Goal: Information Seeking & Learning: Learn about a topic

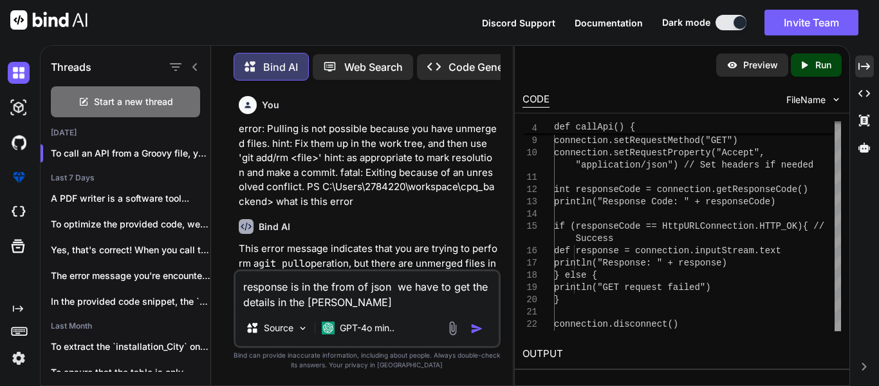
scroll to position [11041, 0]
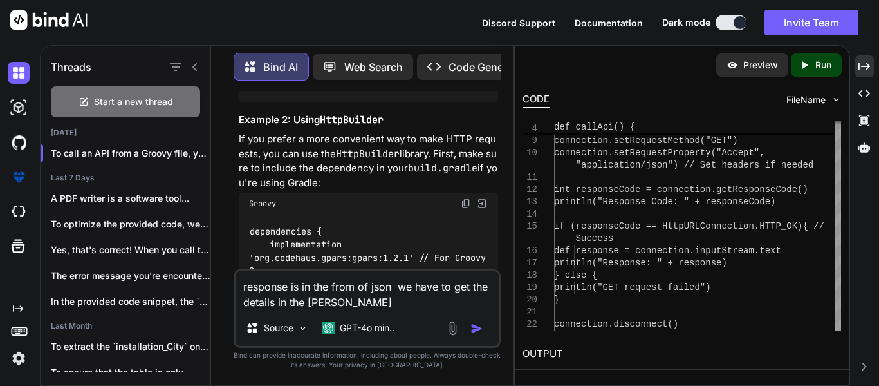
drag, startPoint x: 0, startPoint y: 0, endPoint x: 240, endPoint y: 287, distance: 373.4
click at [240, 287] on textarea "response is in the from of json we have to get the details in the [PERSON_NAME]" at bounding box center [367, 290] width 263 height 39
type textarea "x"
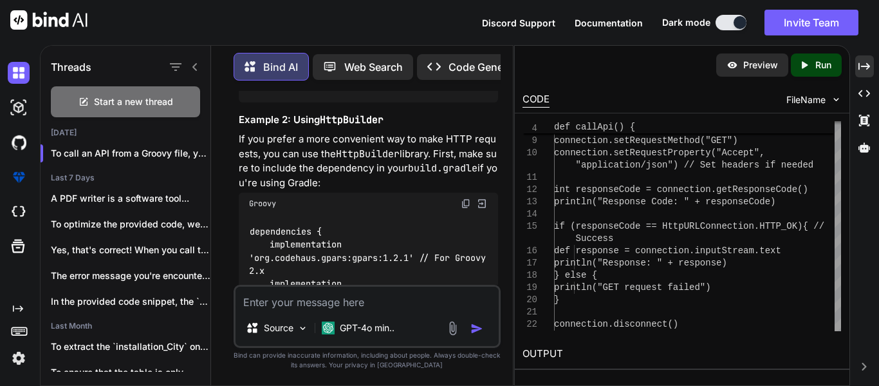
type textarea "c"
type textarea "x"
type textarea "ca"
type textarea "x"
type textarea "can"
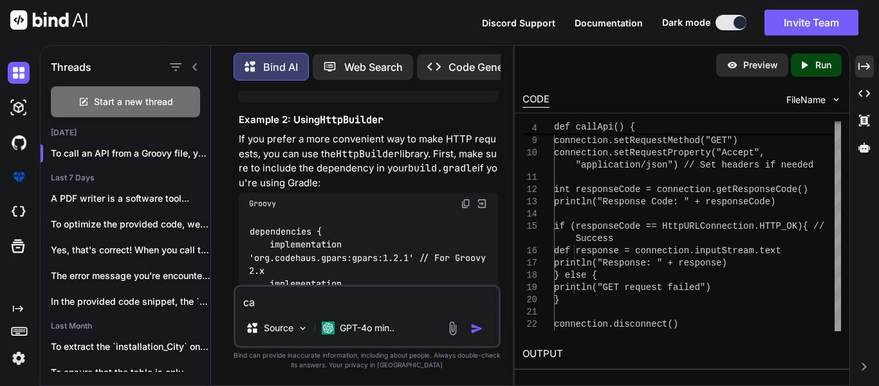
type textarea "x"
type textarea "can"
type textarea "x"
type textarea "can w"
type textarea "x"
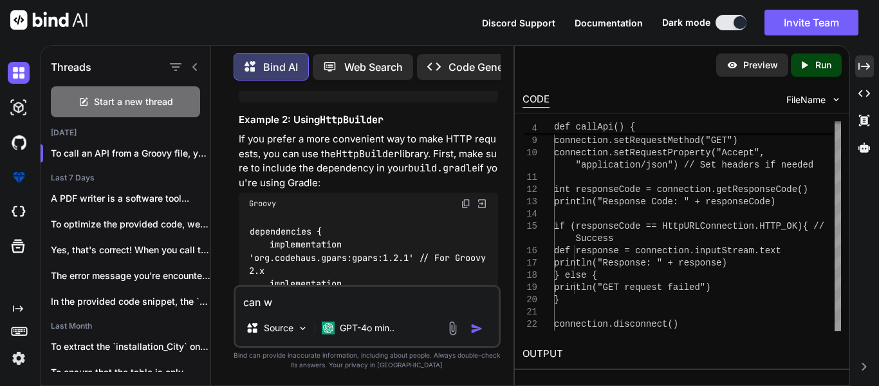
type textarea "can"
type textarea "x"
type textarea "can i"
type textarea "x"
type textarea "can i"
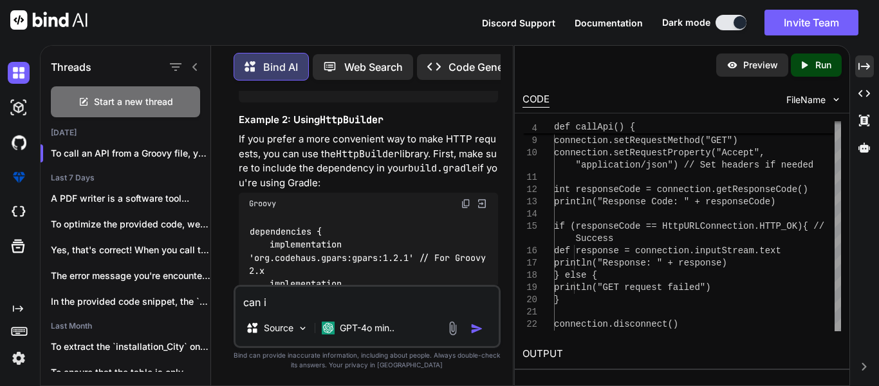
type textarea "x"
type textarea "can i l"
type textarea "x"
type textarea "can i le"
type textarea "x"
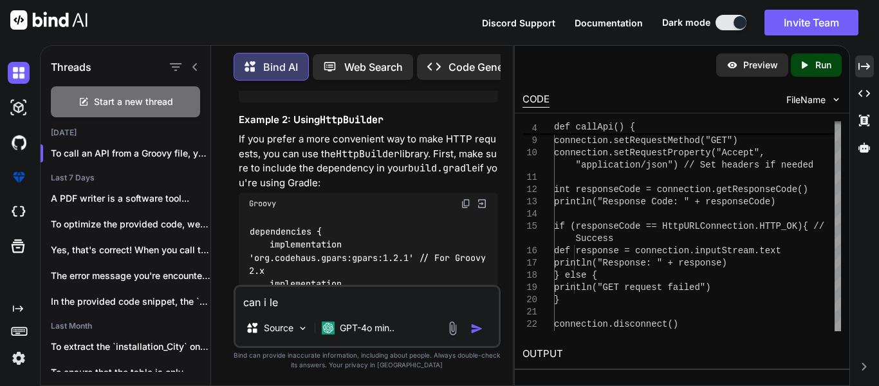
type textarea "can i lea"
type textarea "x"
type textarea "can i [PERSON_NAME]"
type textarea "x"
type textarea "can i learn"
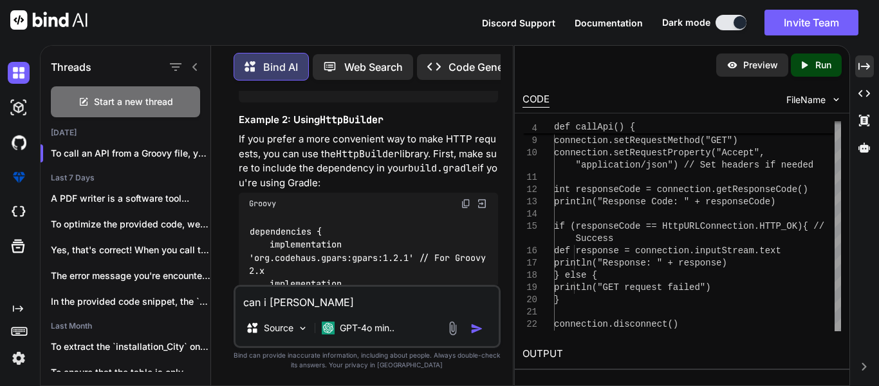
type textarea "x"
type textarea "can i learn"
type textarea "x"
type textarea "can i learn t"
type textarea "x"
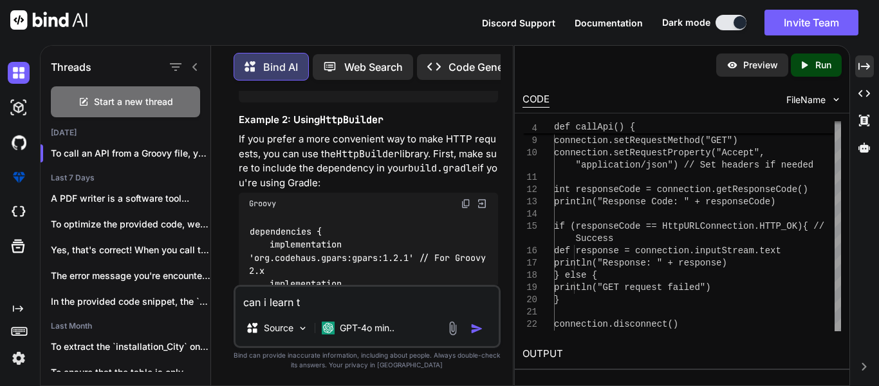
type textarea "can i learn th"
type textarea "x"
type textarea "can i learn the"
type textarea "x"
type textarea "can i learn the"
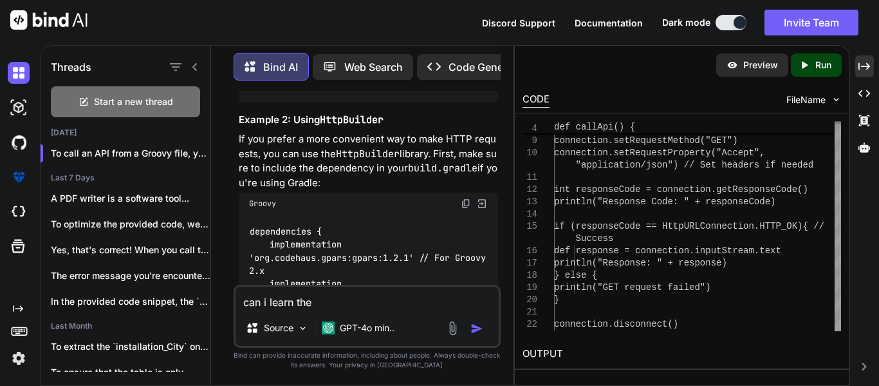
type textarea "x"
type textarea "can i learn the f"
type textarea "x"
type textarea "can i learn the fu"
type textarea "x"
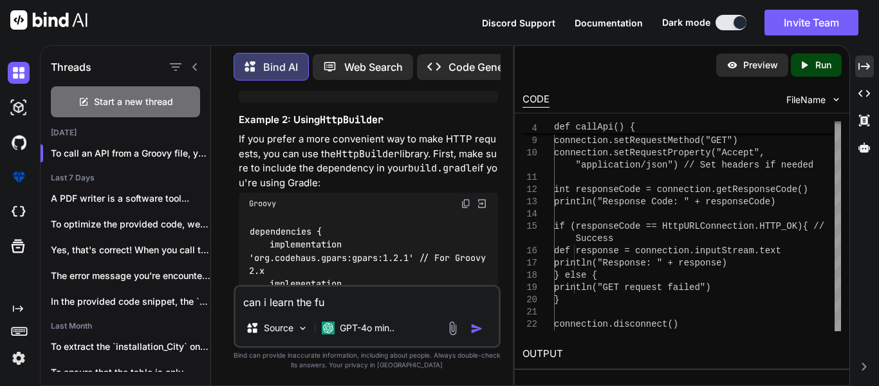
type textarea "can i learn the ful"
type textarea "x"
type textarea "can i learn the full"
type textarea "x"
type textarea "can i learn the full"
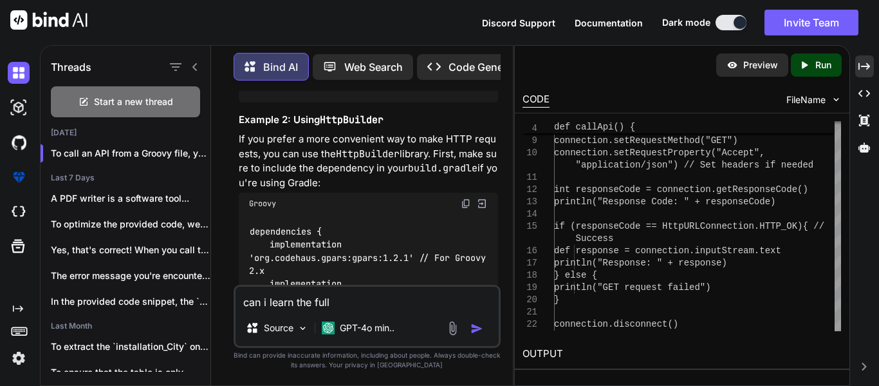
type textarea "x"
type textarea "can i learn the full s"
type textarea "x"
type textarea "can i learn the full st"
type textarea "x"
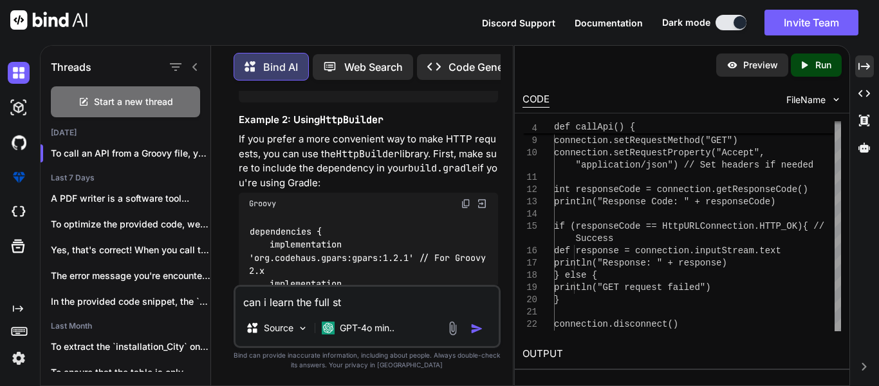
type textarea "can i learn the full sta"
type textarea "x"
type textarea "can i learn the full stac"
type textarea "x"
type textarea "can i learn the full stack"
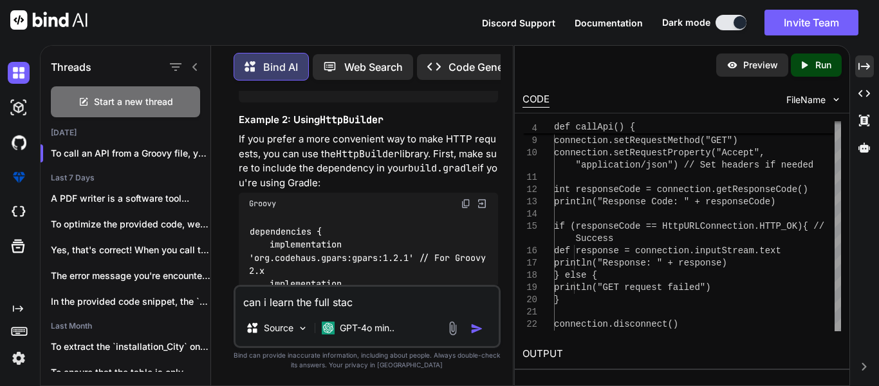
type textarea "x"
type textarea "can i learn the full stack"
type textarea "x"
type textarea "can i learn the full stack f"
type textarea "x"
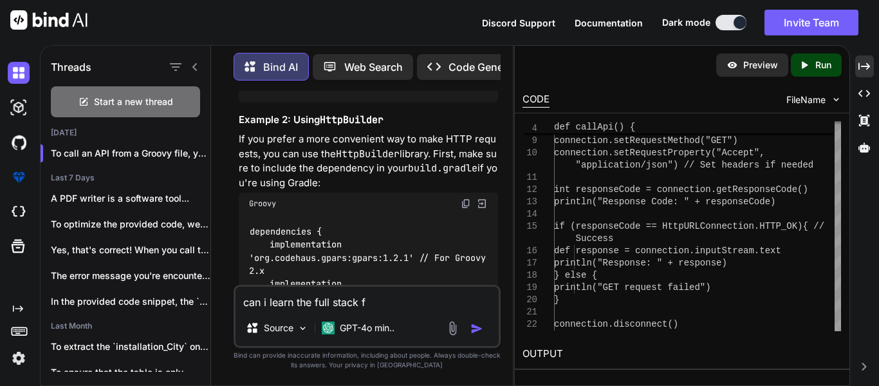
type textarea "can i learn the full stack fo"
type textarea "x"
type textarea "can i learn the full stack for"
type textarea "x"
type textarea "can i learn the full stack for"
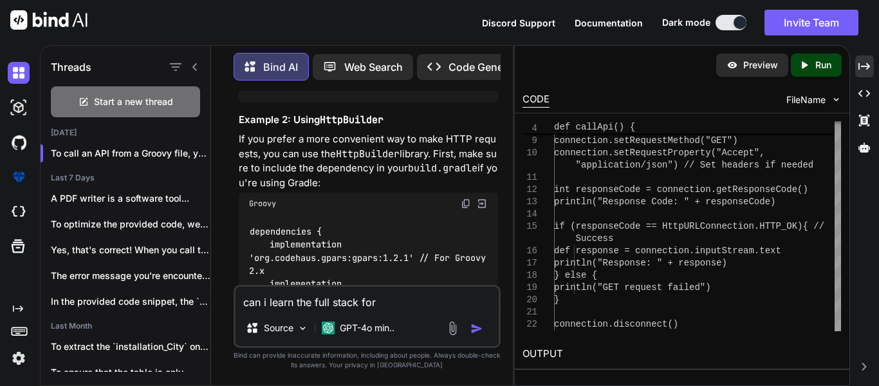
type textarea "x"
type textarea "can i learn the full stack for"
type textarea "x"
type textarea "can i learn the full stack for"
type textarea "x"
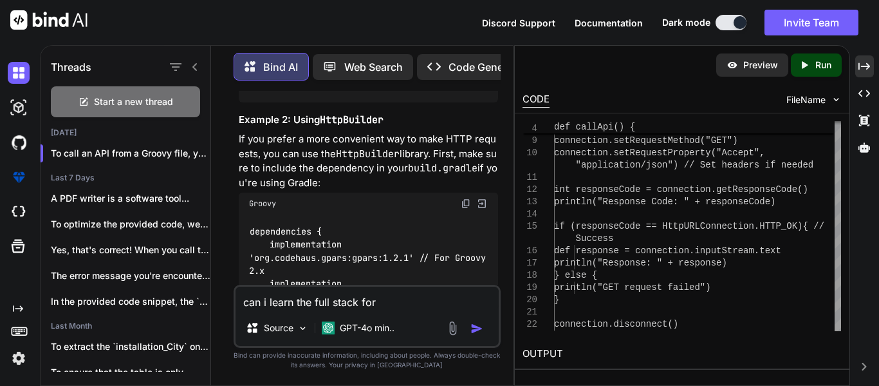
type textarea "can i learn the full stack for s"
type textarea "x"
type textarea "can i learn the full stack for sp"
type textarea "x"
type textarea "can i learn the full stack for spr"
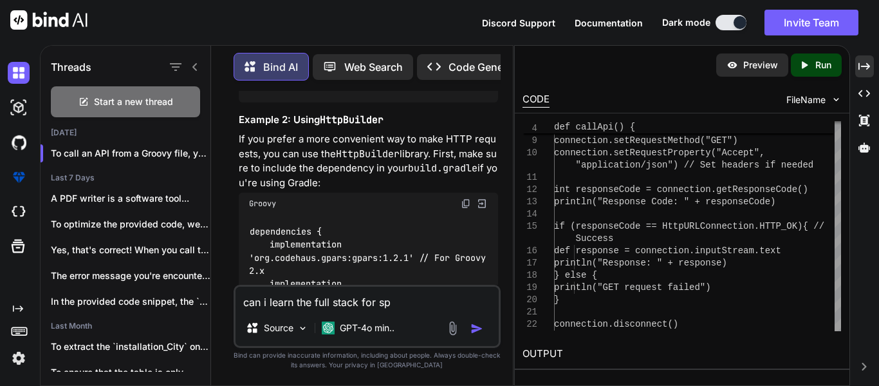
type textarea "x"
type textarea "can i learn the full stack for spri"
type textarea "x"
type textarea "can i learn the full stack for sprin"
type textarea "x"
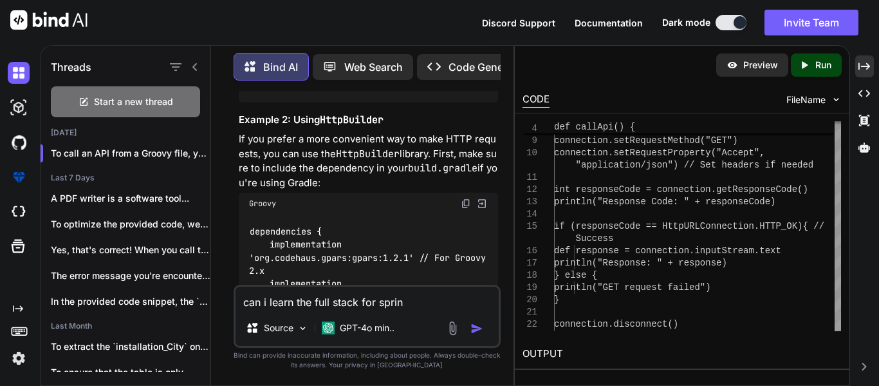
type textarea "can i learn the full stack for spring"
type textarea "x"
type textarea "can i learn the full stack for spring"
type textarea "x"
type textarea "can i learn the full stack for spring b"
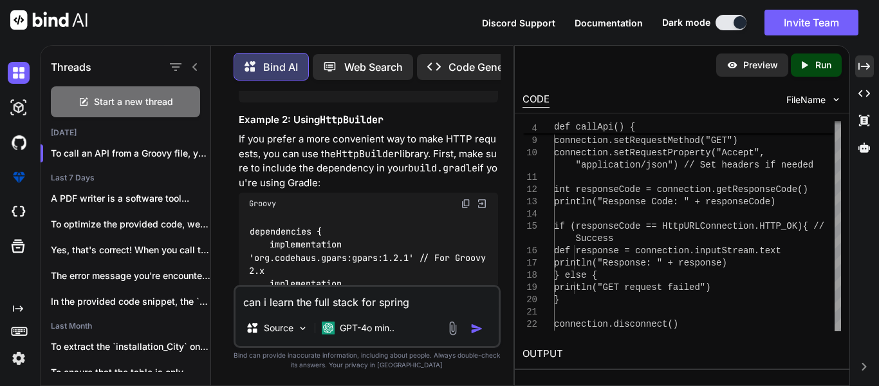
type textarea "x"
type textarea "can i learn the full stack for spring bo"
type textarea "x"
type textarea "can i learn the full stack for spring boo"
type textarea "x"
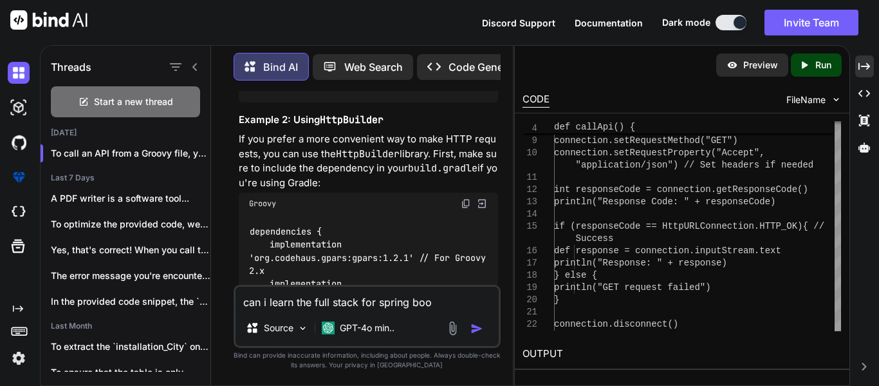
type textarea "can i learn the full stack for spring boot"
type textarea "x"
type textarea "can i learn the full stack for spring boot"
type textarea "x"
type textarea "can i learn the full stack for spring boot r"
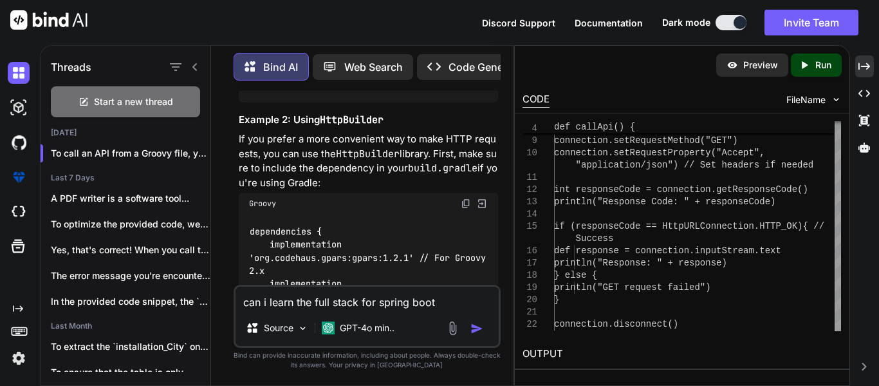
type textarea "x"
type textarea "can i learn the full stack for spring boot re"
type textarea "x"
type textarea "can i learn the full stack for spring boot rea"
type textarea "x"
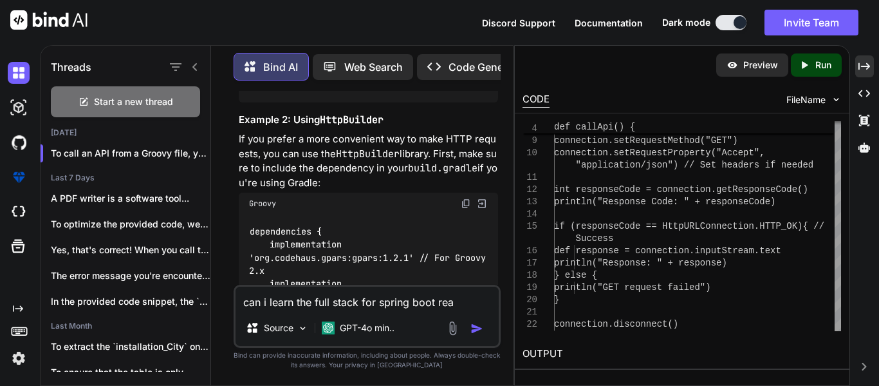
type textarea "can i learn the full stack for spring boot reac"
type textarea "x"
type textarea "can i learn the full stack for spring boot reacr"
type textarea "x"
type textarea "can i learn the full stack for spring boot reac"
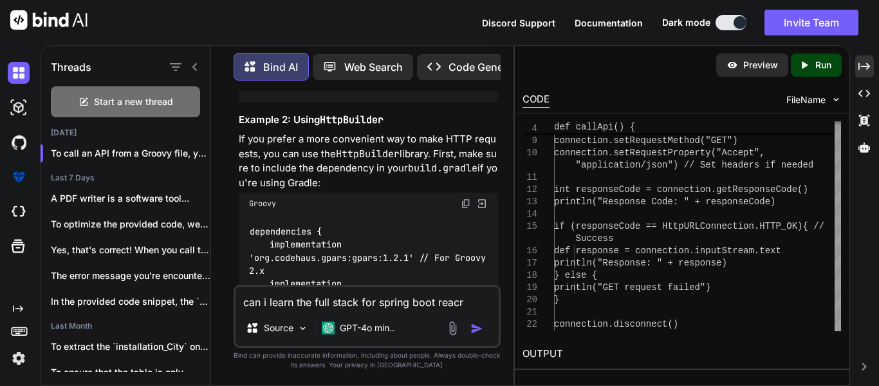
type textarea "x"
type textarea "can i learn the full stack for spring boot react"
type textarea "x"
type textarea "can i learn the full stack for spring boot react"
type textarea "x"
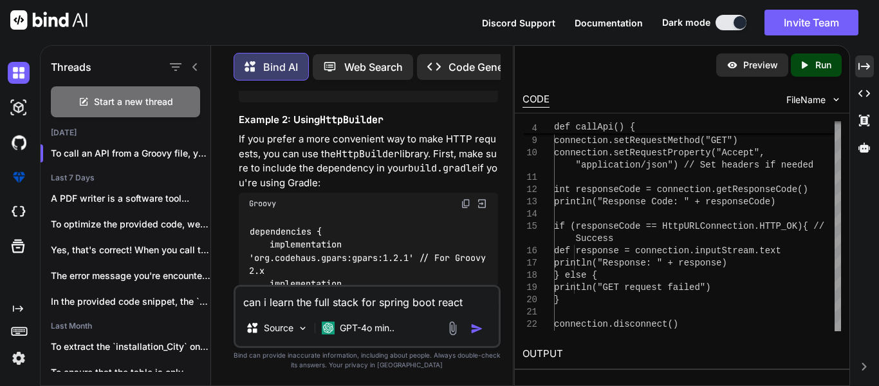
type textarea "can i learn the full stack for spring boot react o"
type textarea "x"
type textarea "can i learn the full stack for spring boot react or"
type textarea "x"
type textarea "can i learn the full stack for spring boot react or"
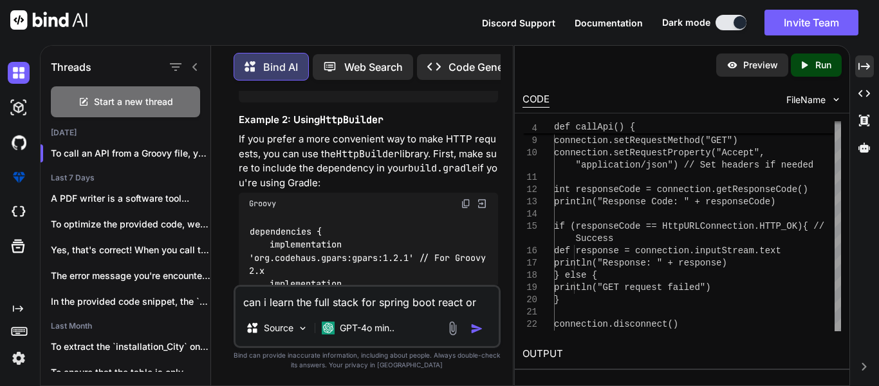
type textarea "x"
type textarea "can i learn the full stack for spring boot react or"
type textarea "x"
type textarea "can i learn the full stack for spring boot react o"
type textarea "x"
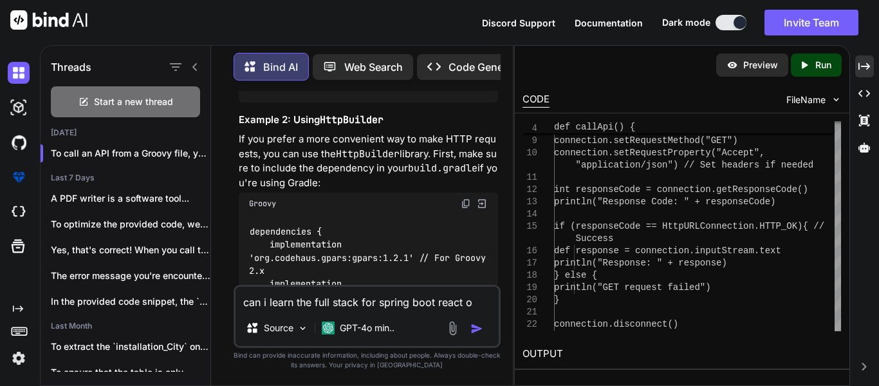
type textarea "can i learn the full stack for spring boot react"
type textarea "x"
type textarea "can i learn the full stack for spring boot react o"
type textarea "x"
type textarea "can i learn the full stack for spring boot react or"
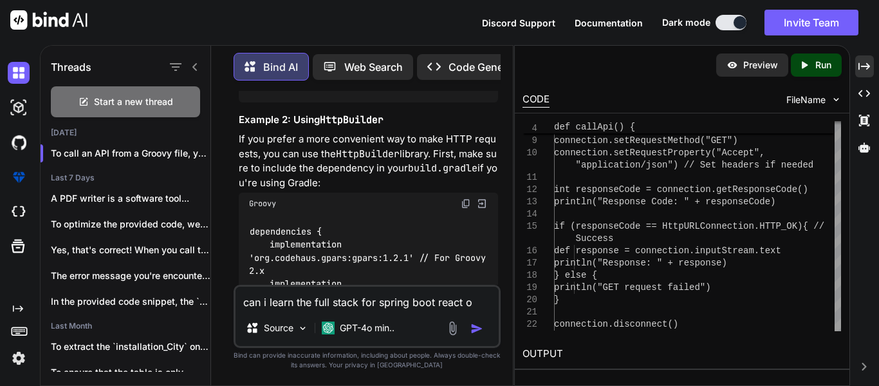
type textarea "x"
type textarea "can i learn the full stack for spring boot react or"
type textarea "x"
type textarea "can i learn the full stack for spring boot react or o"
type textarea "x"
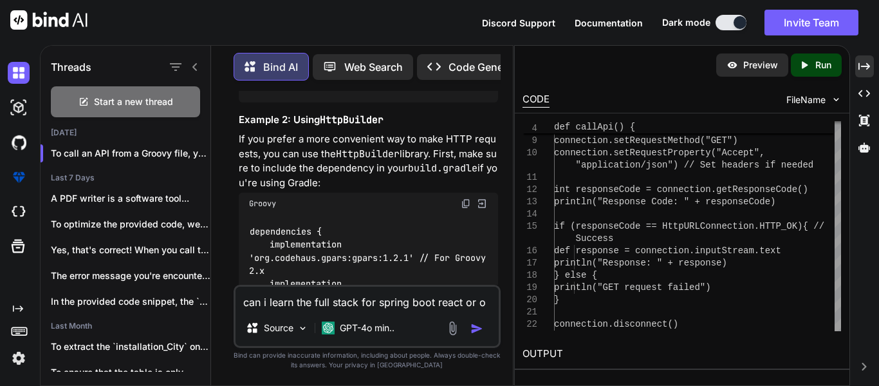
type textarea "can i learn the full stack for spring boot react or ot"
type textarea "x"
type textarea "can i learn the full stack for spring boot react or oth"
type textarea "x"
type textarea "can i learn the full stack for spring boot react or othe"
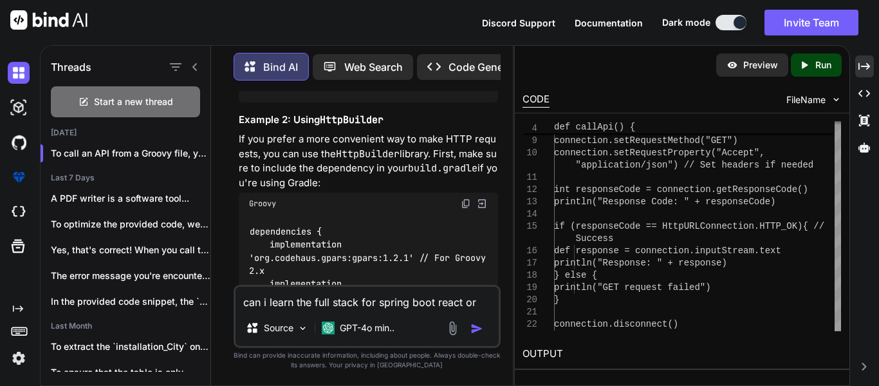
type textarea "x"
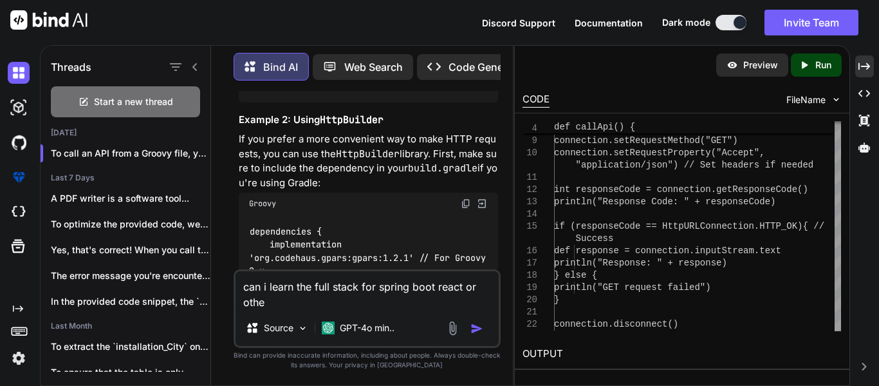
type textarea "can i learn the full stack for spring boot react or other"
type textarea "x"
type textarea "can i learn the full stack for spring boot react or others"
type textarea "x"
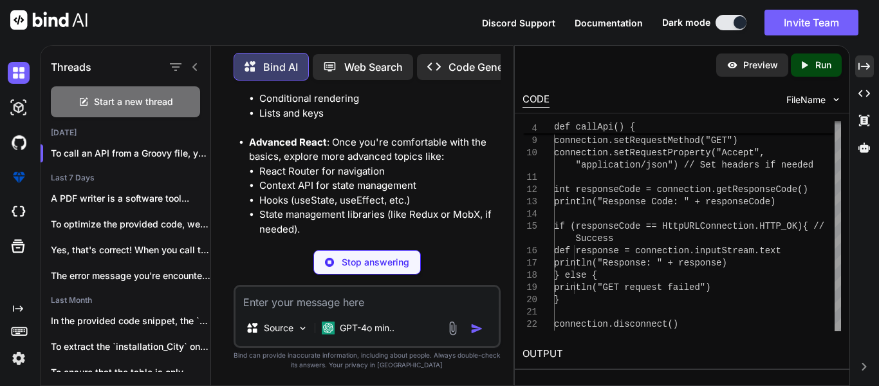
scroll to position [12452, 0]
type textarea "x"
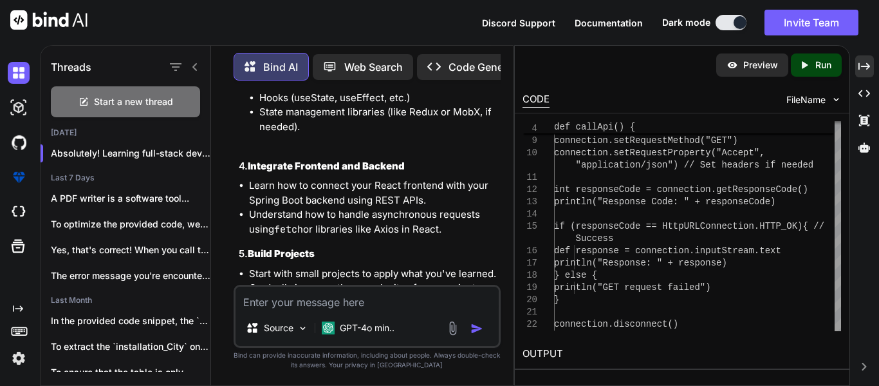
scroll to position [12527, 0]
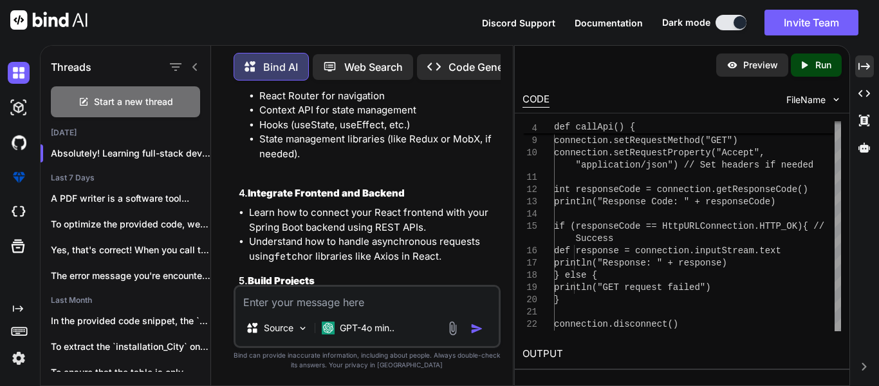
drag, startPoint x: 303, startPoint y: 196, endPoint x: 378, endPoint y: 182, distance: 76.1
copy li "using Spring Data JPA and Hibernate"
click at [288, 305] on textarea at bounding box center [367, 298] width 263 height 23
paste textarea "using Spring Data JPA and Hibernate"
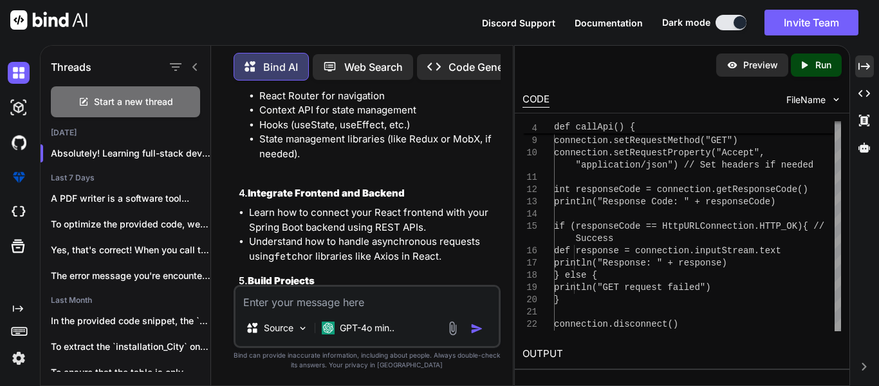
type textarea "using Spring Data JPA and Hibernate"
type textarea "x"
type textarea "using Spring Data JPA and Hibernate"
type textarea "x"
type textarea "using Spring Data JPA and Hibernate w"
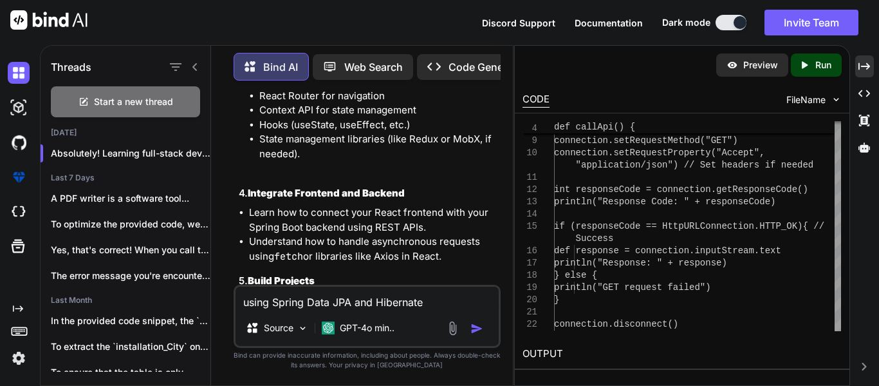
type textarea "x"
type textarea "using Spring Data JPA and Hibernate wj"
type textarea "x"
type textarea "using Spring Data JPA and Hibernate w"
type textarea "x"
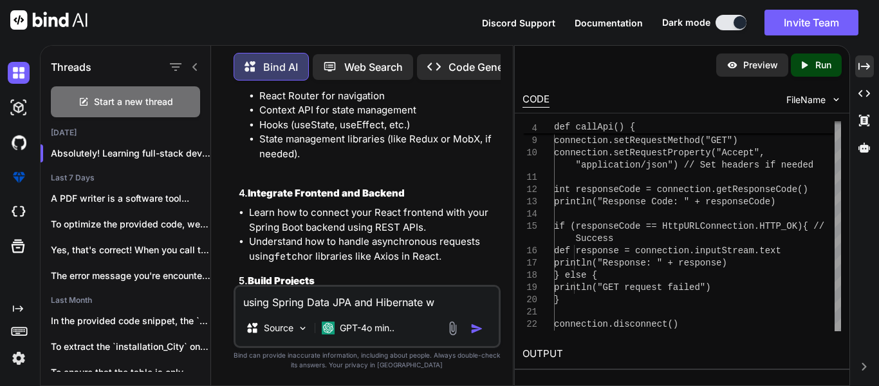
type textarea "using Spring Data JPA and Hibernate wh"
type textarea "x"
type textarea "using Spring Data JPA and Hibernate wha"
type textarea "x"
type textarea "using Spring Data JPA and Hibernate what"
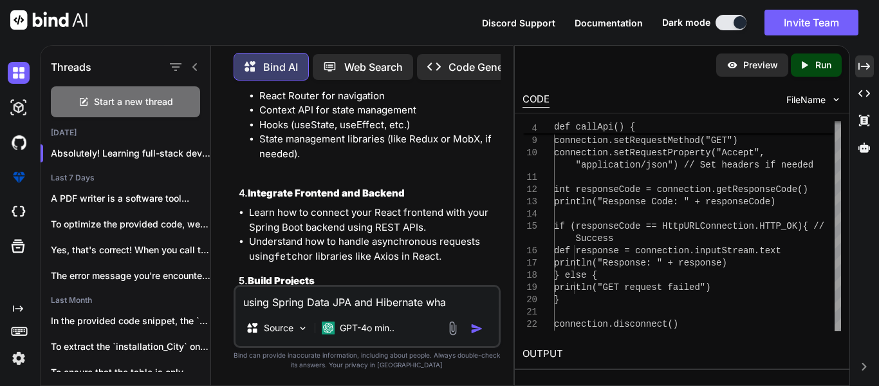
type textarea "x"
type textarea "using Spring Data JPA and Hibernate what"
type textarea "x"
type textarea "using Spring Data JPA and Hibernate what i"
type textarea "x"
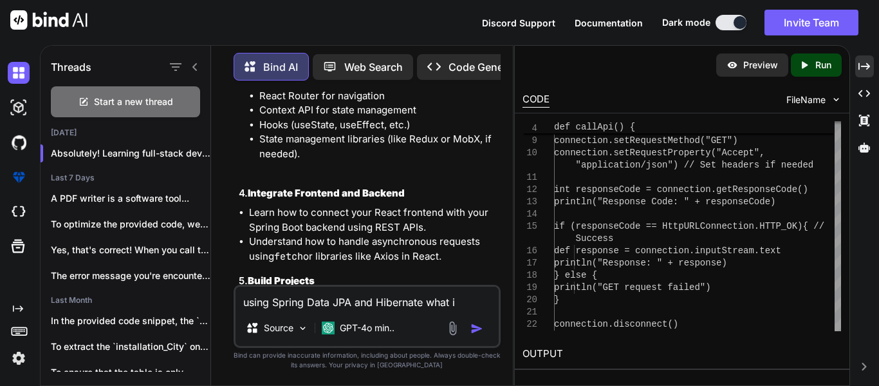
type textarea "using Spring Data JPA and Hibernate what is"
type textarea "x"
type textarea "using Spring Data JPA and Hibernate what is"
type textarea "x"
type textarea "using Spring Data JPA and Hibernate what is t"
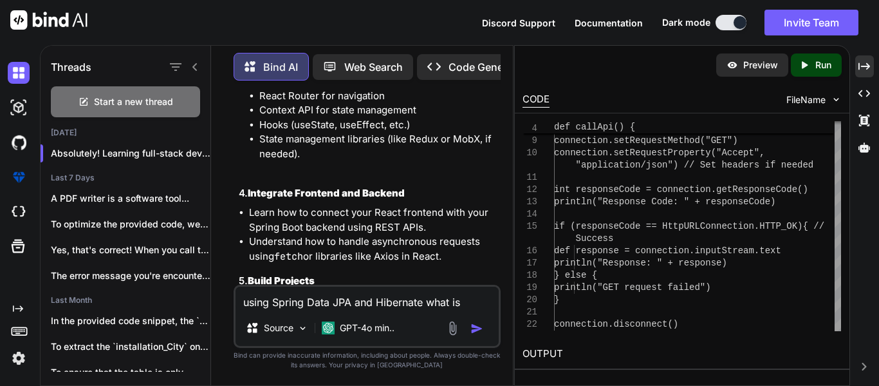
type textarea "x"
type textarea "using Spring Data JPA and Hibernate what is th"
type textarea "x"
type textarea "using Spring Data JPA and Hibernate what is thd"
type textarea "x"
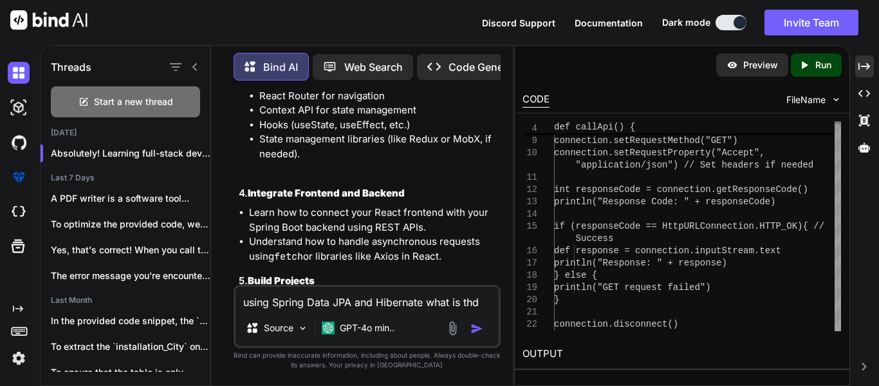
type textarea "using Spring Data JPA and Hibernate what is thdi"
type textarea "x"
type textarea "using Spring Data JPA and Hibernate what is thdi"
type textarea "x"
type textarea "using Spring Data JPA and Hibernate what is thdi"
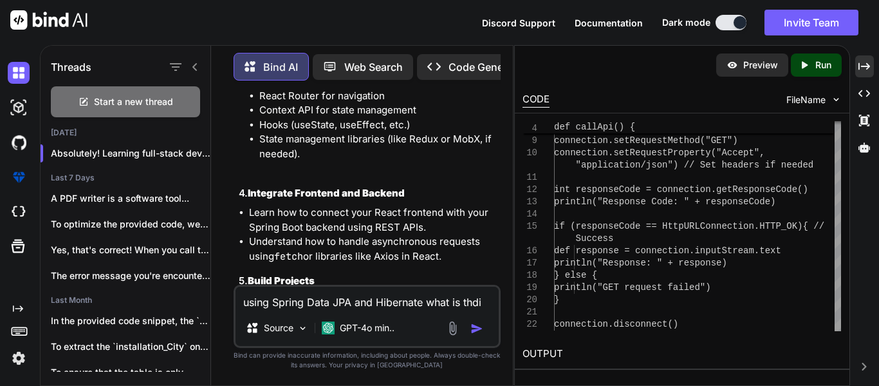
type textarea "x"
type textarea "using Spring Data JPA and Hibernate what is thd"
type textarea "x"
type textarea "using Spring Data JPA and Hibernate what is th"
type textarea "x"
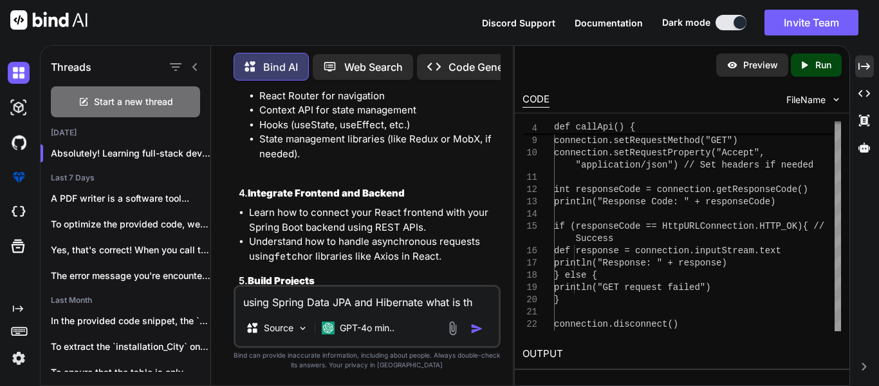
type textarea "using Spring Data JPA and Hibernate what is thi"
type textarea "x"
type textarea "using Spring Data JPA and Hibernate what is this"
type textarea "x"
type textarea "using Spring Data JPA and Hibernate what is this"
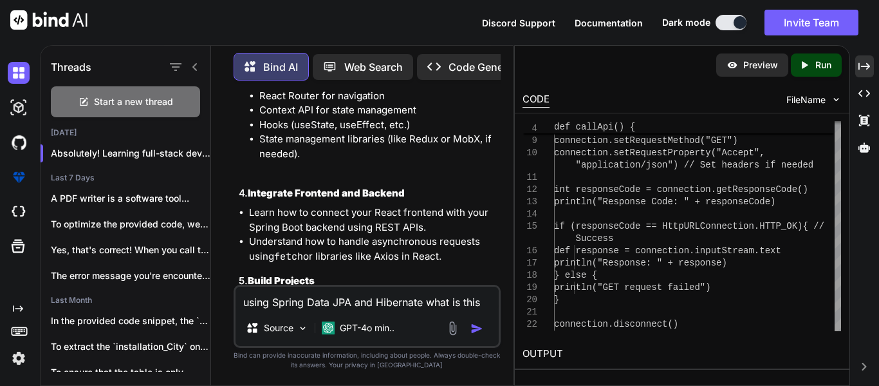
type textarea "x"
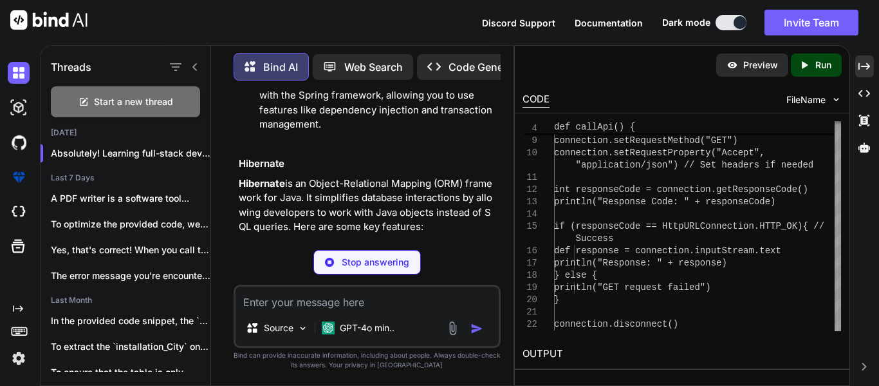
scroll to position [13842, 0]
type textarea "x"
type textarea "private String firstName; private String lastName; // Getters and Setters }"
type textarea "x"
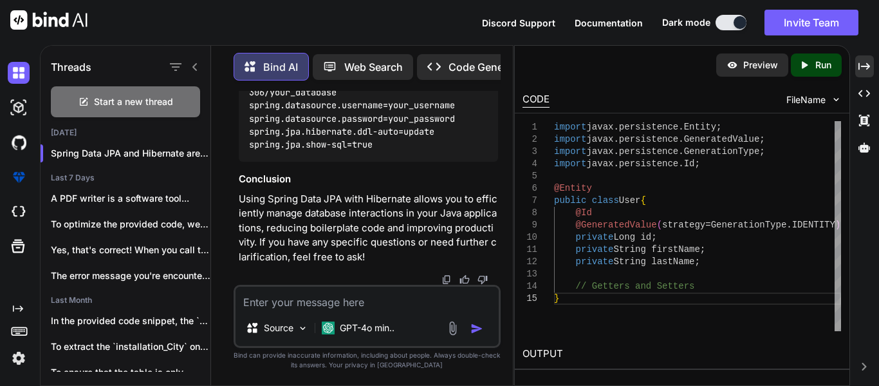
scroll to position [16032, 0]
drag, startPoint x: 341, startPoint y: 245, endPoint x: 315, endPoint y: 231, distance: 29.1
click at [426, 185] on h3 "Conclusion" at bounding box center [368, 179] width 259 height 15
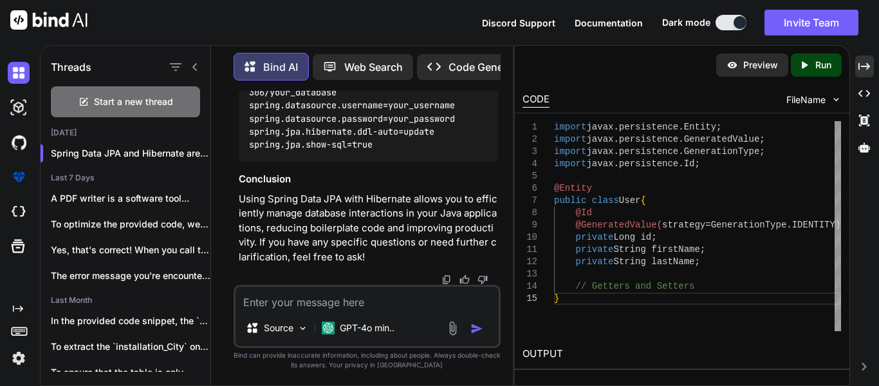
click at [304, 291] on textarea at bounding box center [367, 298] width 263 height 23
type textarea "c"
type textarea "x"
type textarea "ca"
type textarea "x"
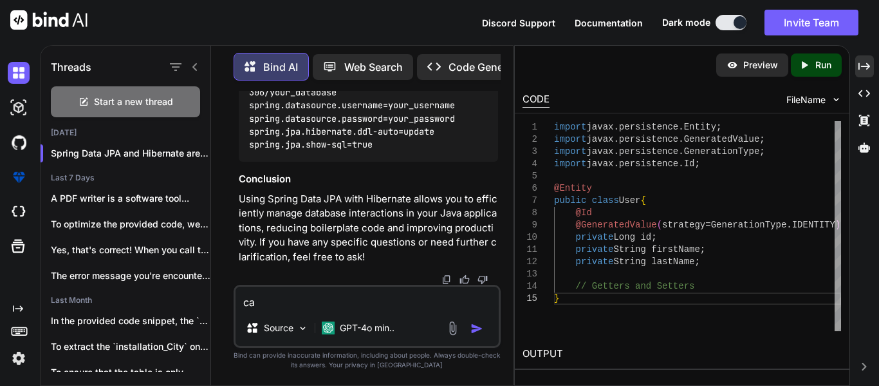
type textarea "can"
type textarea "x"
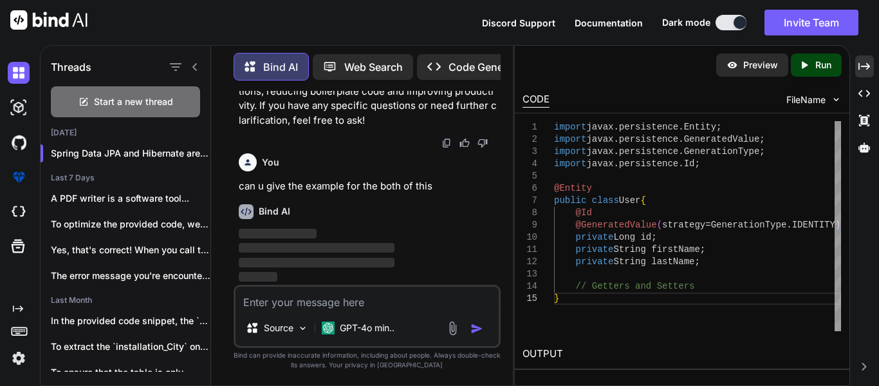
scroll to position [16215, 0]
click at [346, 215] on div "Bind AI" at bounding box center [368, 211] width 259 height 15
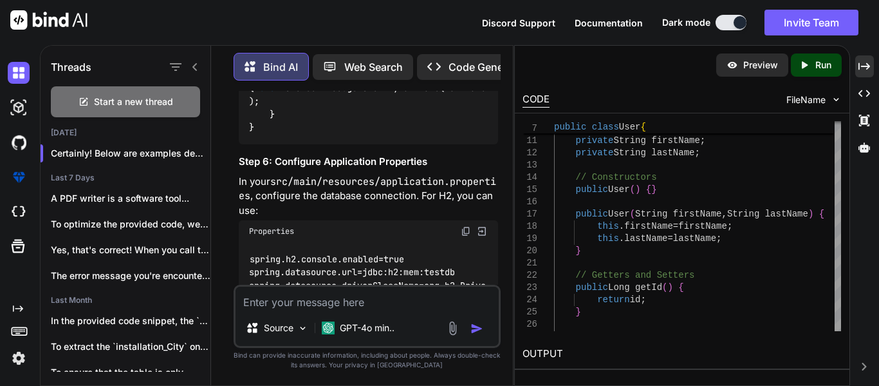
scroll to position [17333, 0]
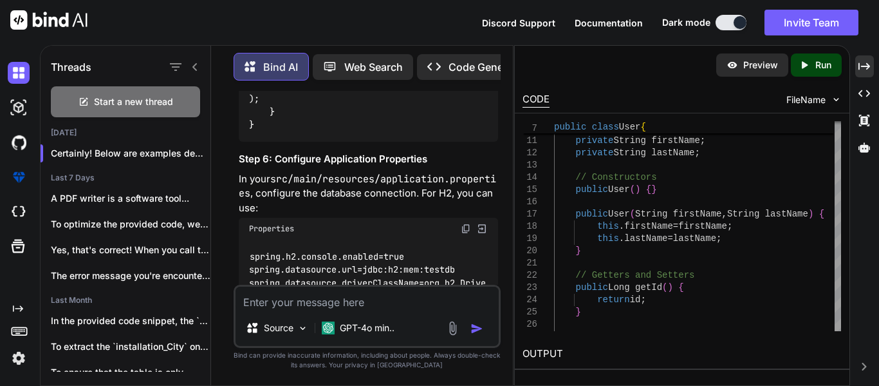
click at [317, 297] on textarea at bounding box center [367, 298] width 263 height 23
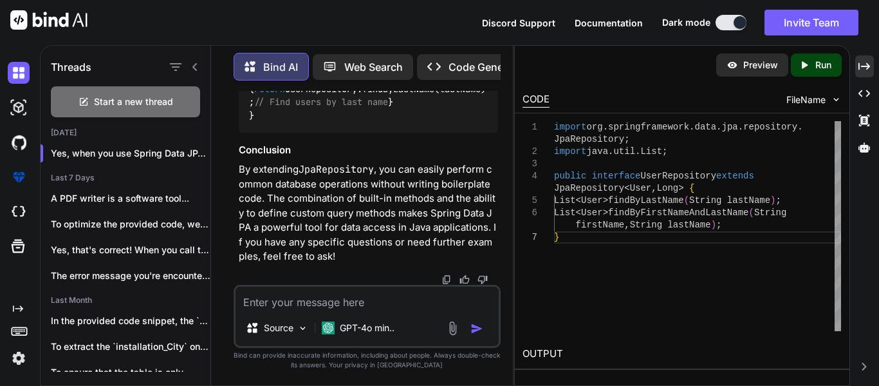
scroll to position [0, 0]
click at [785, 169] on div "import org . springframework . data . jpa . repository . JpaRepository ; import…" at bounding box center [697, 226] width 287 height 210
click at [287, 303] on textarea at bounding box center [367, 298] width 263 height 23
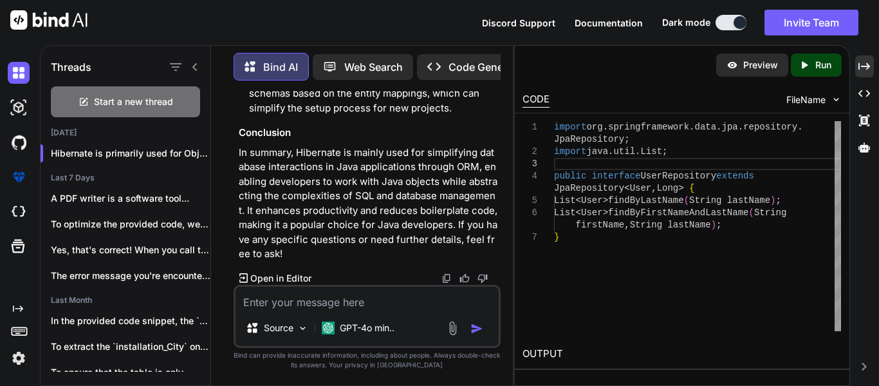
scroll to position [22751, 0]
click at [442, 129] on h3 "Conclusion" at bounding box center [368, 133] width 259 height 15
click at [547, 100] on div "CODE" at bounding box center [536, 99] width 27 height 15
drag, startPoint x: 593, startPoint y: 91, endPoint x: 556, endPoint y: 97, distance: 37.2
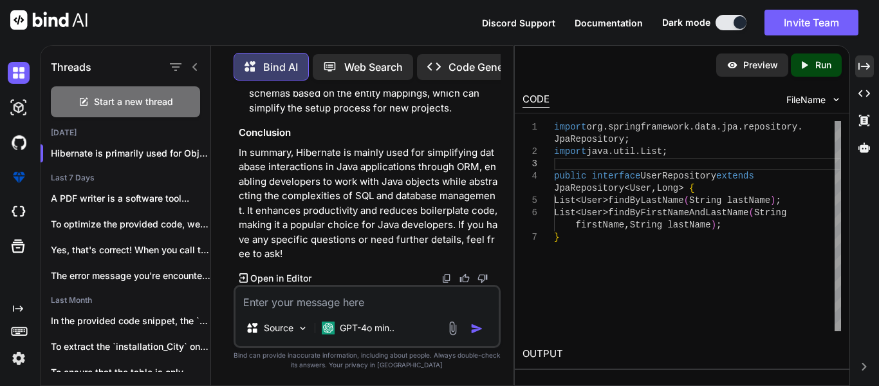
click at [556, 97] on div "CODE FileName" at bounding box center [682, 98] width 335 height 28
